Goal: Answer question/provide support

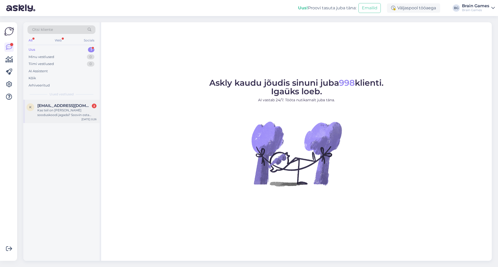
click at [65, 117] on div "k [EMAIL_ADDRESS][DOMAIN_NAME] 2 Kas teil on [PERSON_NAME] sooduskoodi jagada? …" at bounding box center [61, 111] width 76 height 23
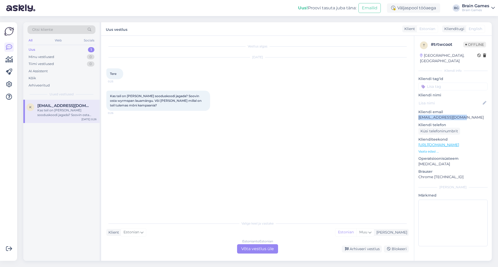
drag, startPoint x: 457, startPoint y: 112, endPoint x: 416, endPoint y: 112, distance: 41.5
click at [416, 112] on div "t # trtwcoot Offline [GEOGRAPHIC_DATA], [GEOGRAPHIC_DATA] Kliendi info Kliendi …" at bounding box center [452, 145] width 77 height 218
copy p "[EMAIL_ADDRESS][DOMAIN_NAME]"
click at [346, 146] on div "Vestlus algas [DATE] Tere 0:25 Kas teil on [PERSON_NAME] sooduskoodi jagada? So…" at bounding box center [259, 127] width 307 height 173
click at [256, 251] on div "Estonian to Estonian Võta vestlus üle" at bounding box center [257, 248] width 41 height 9
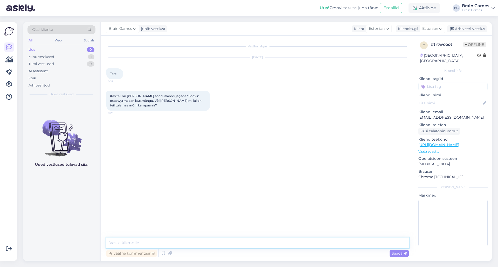
click at [254, 245] on textarea at bounding box center [257, 243] width 302 height 11
paste textarea "[URL][DOMAIN_NAME]"
type textarea "Tere! Kui liitute meie uudiskirjaga, siis saate esimeste seas teada tulevatest …"
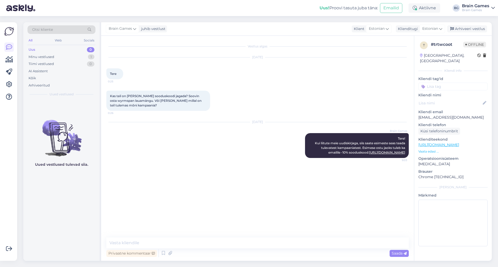
click at [164, 178] on div "Vestlus algas [DATE] Tere 0:25 Kas teil on [PERSON_NAME] sooduskoodi jagada? So…" at bounding box center [259, 137] width 307 height 192
